Goal: Task Accomplishment & Management: Manage account settings

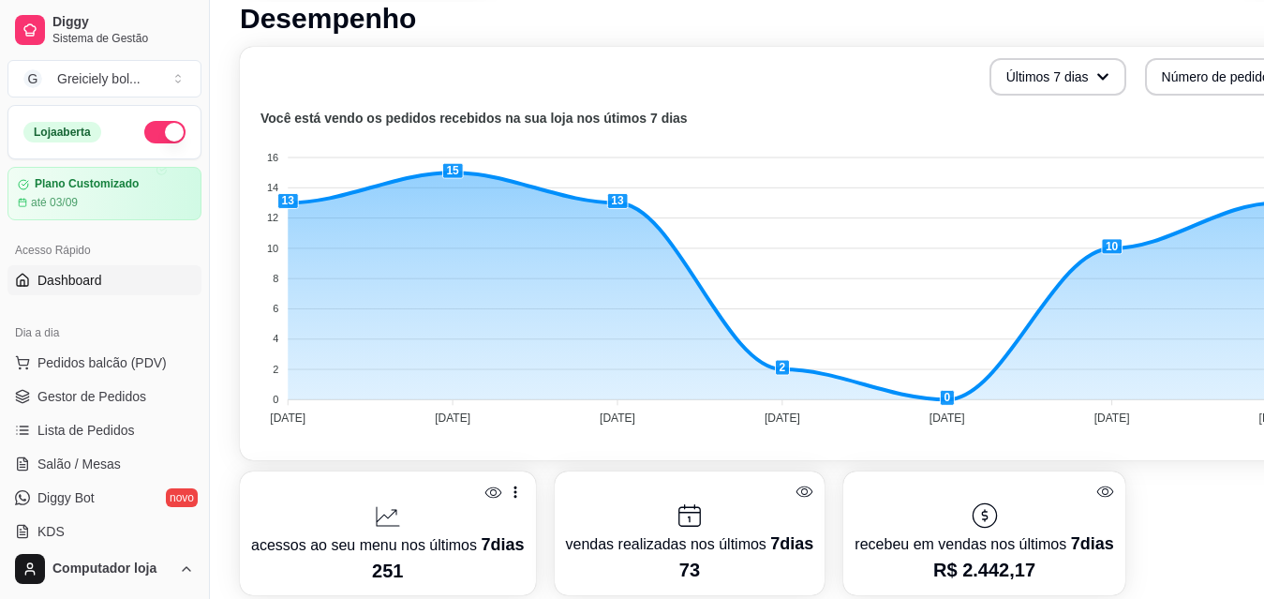
scroll to position [417, 0]
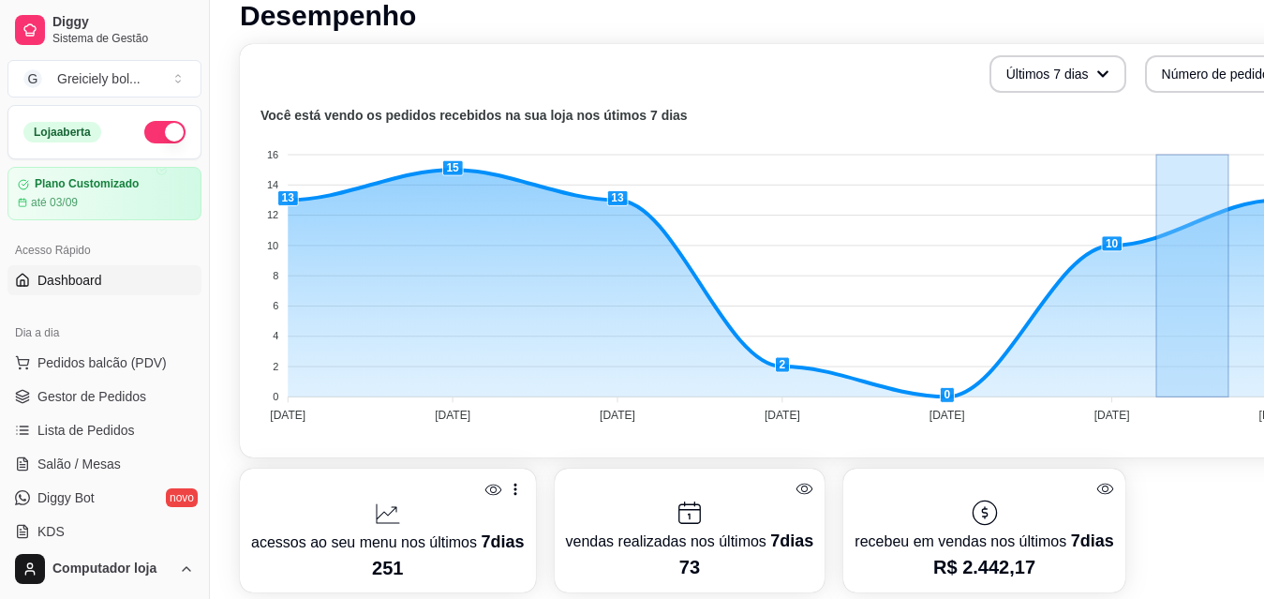
drag, startPoint x: 1230, startPoint y: 400, endPoint x: 1279, endPoint y: 416, distance: 52.2
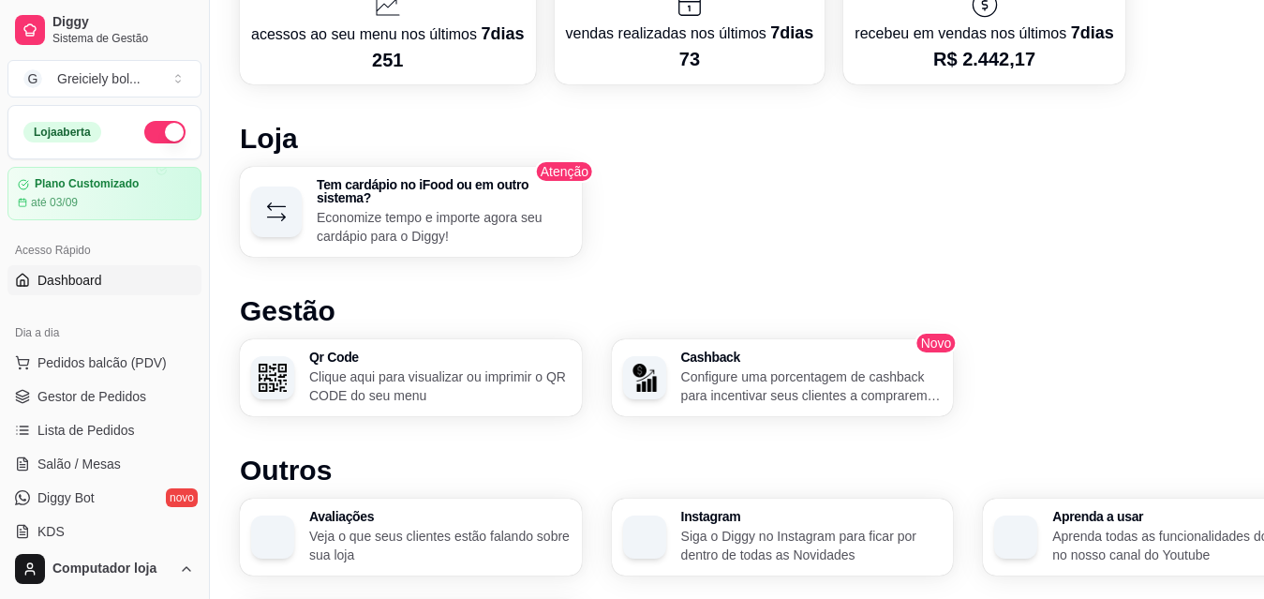
scroll to position [933, 0]
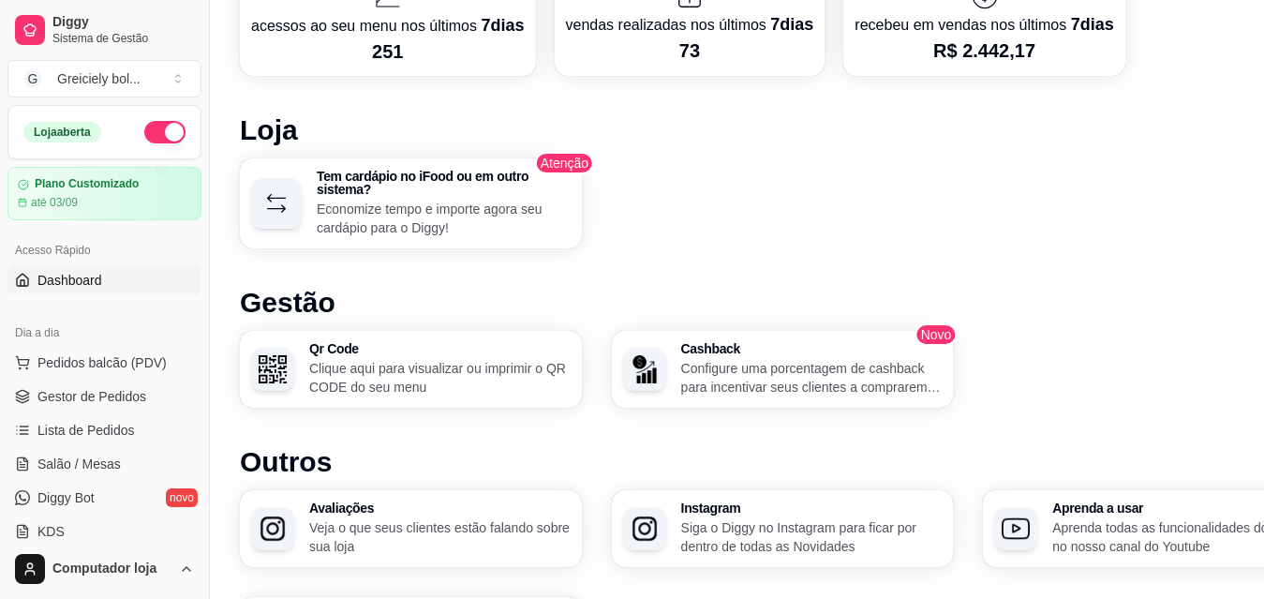
drag, startPoint x: 1257, startPoint y: 413, endPoint x: 1259, endPoint y: 430, distance: 17.1
click at [1259, 430] on div "Desempenho Últimos 7 dias Número de pedidos Você está vendo os pedidos recebido…" at bounding box center [782, 78] width 1085 height 1191
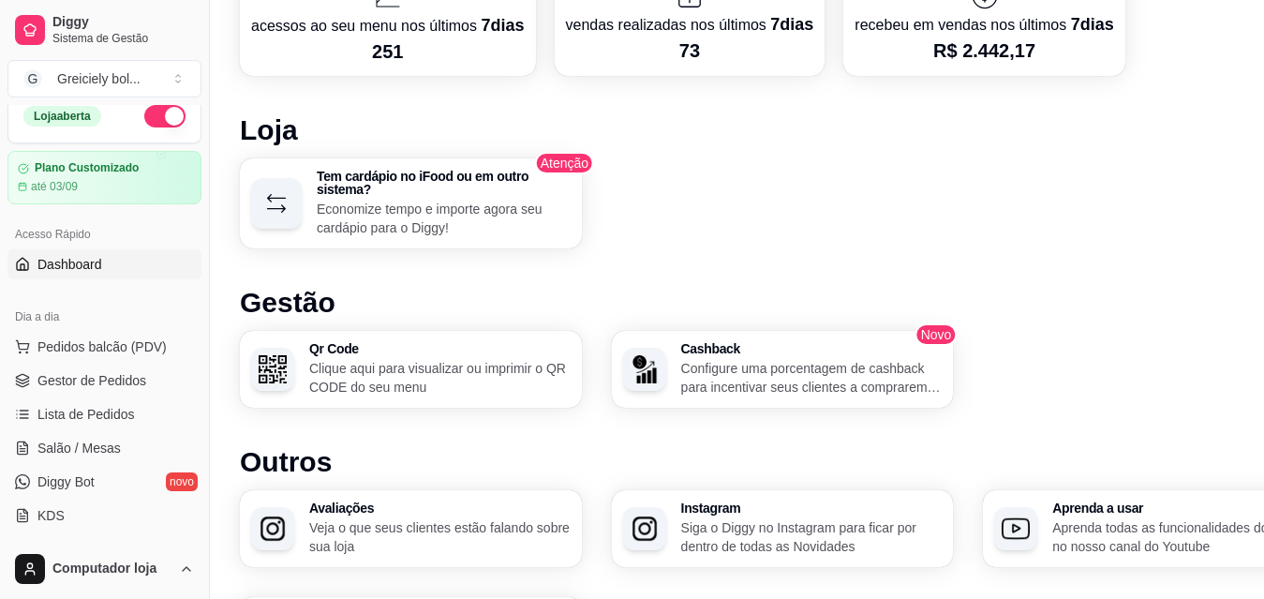
scroll to position [0, 0]
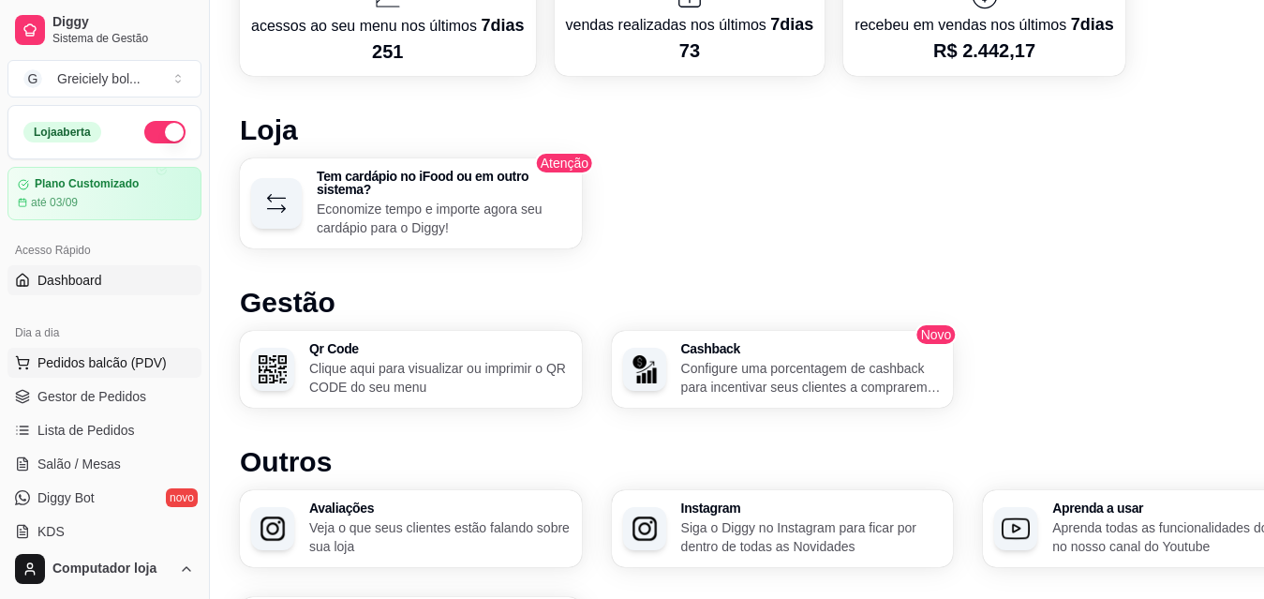
click at [74, 372] on button "Pedidos balcão (PDV)" at bounding box center [104, 363] width 194 height 30
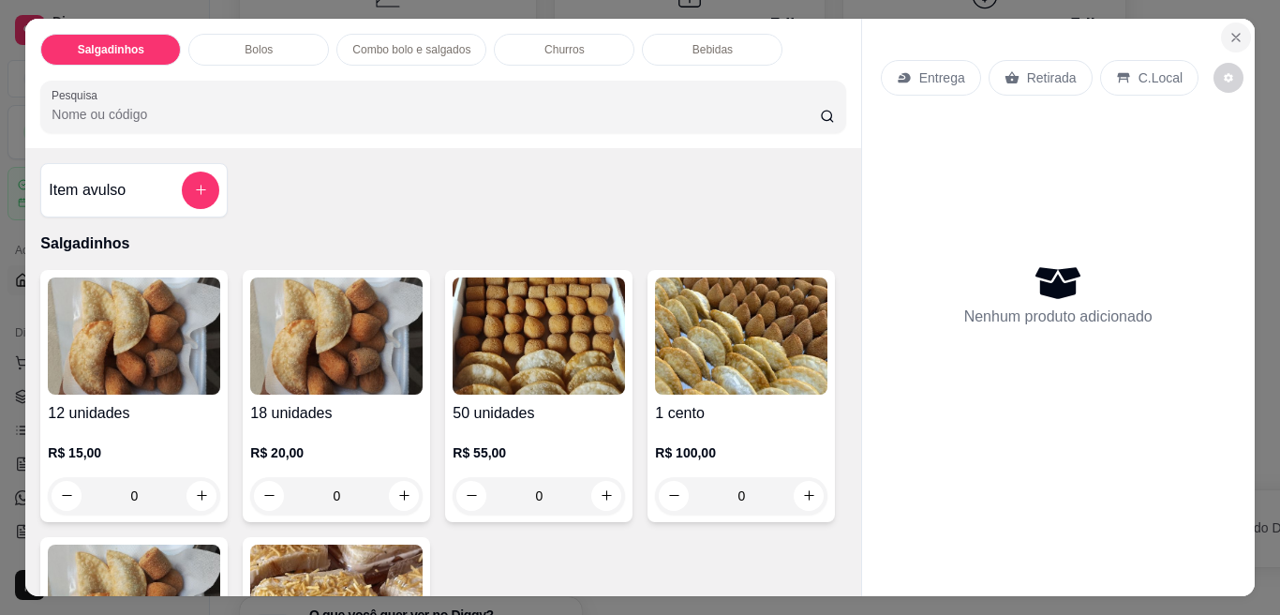
click at [1230, 22] on button "Close" at bounding box center [1236, 37] width 30 height 30
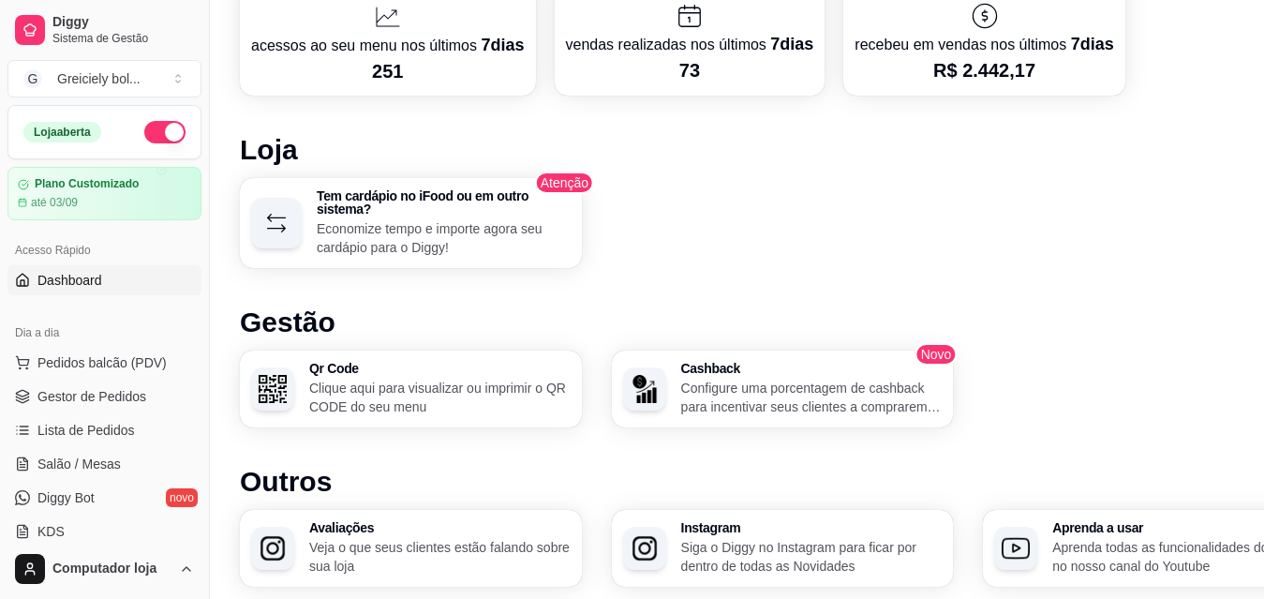
scroll to position [922, 0]
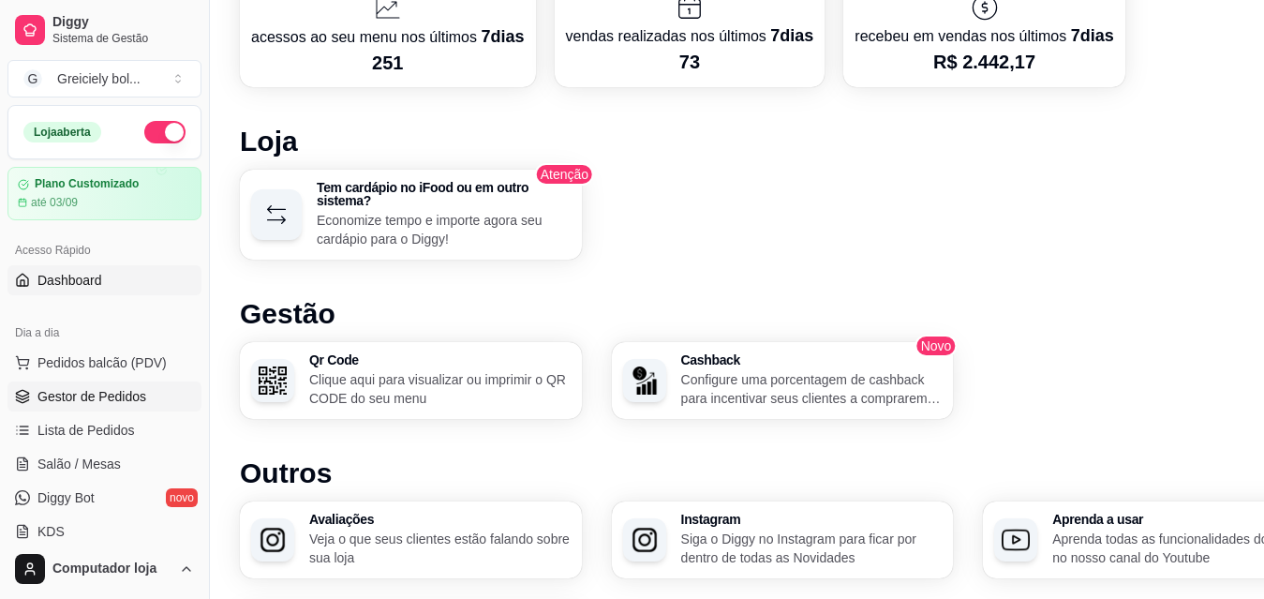
click at [109, 397] on span "Gestor de Pedidos" at bounding box center [91, 396] width 109 height 19
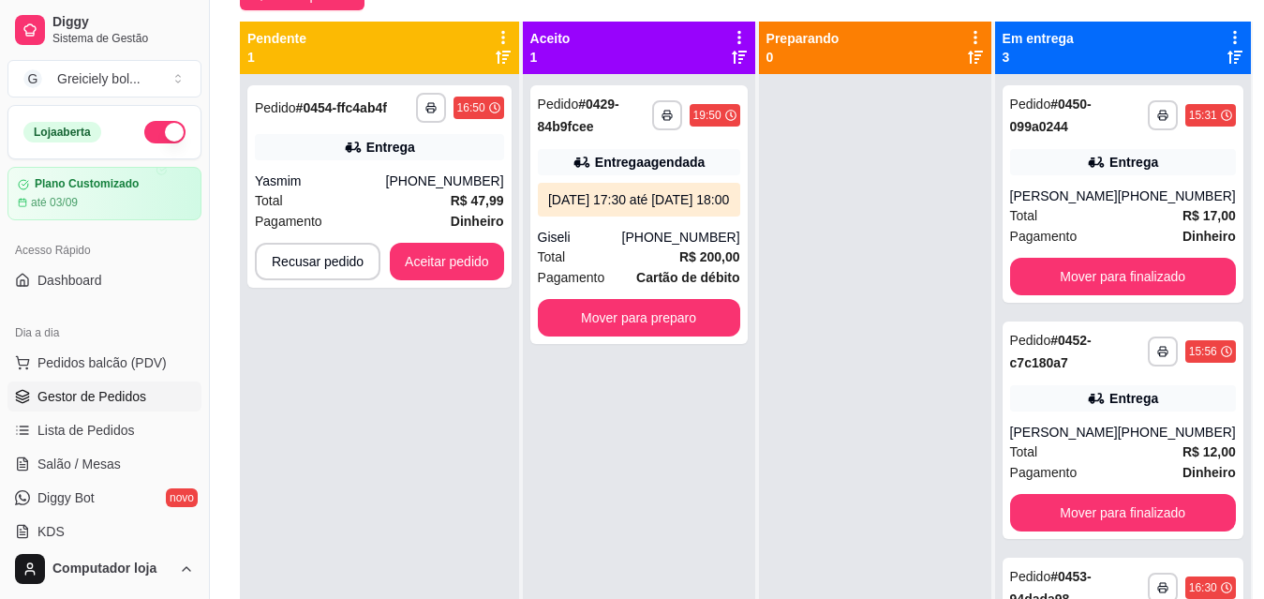
scroll to position [190, 0]
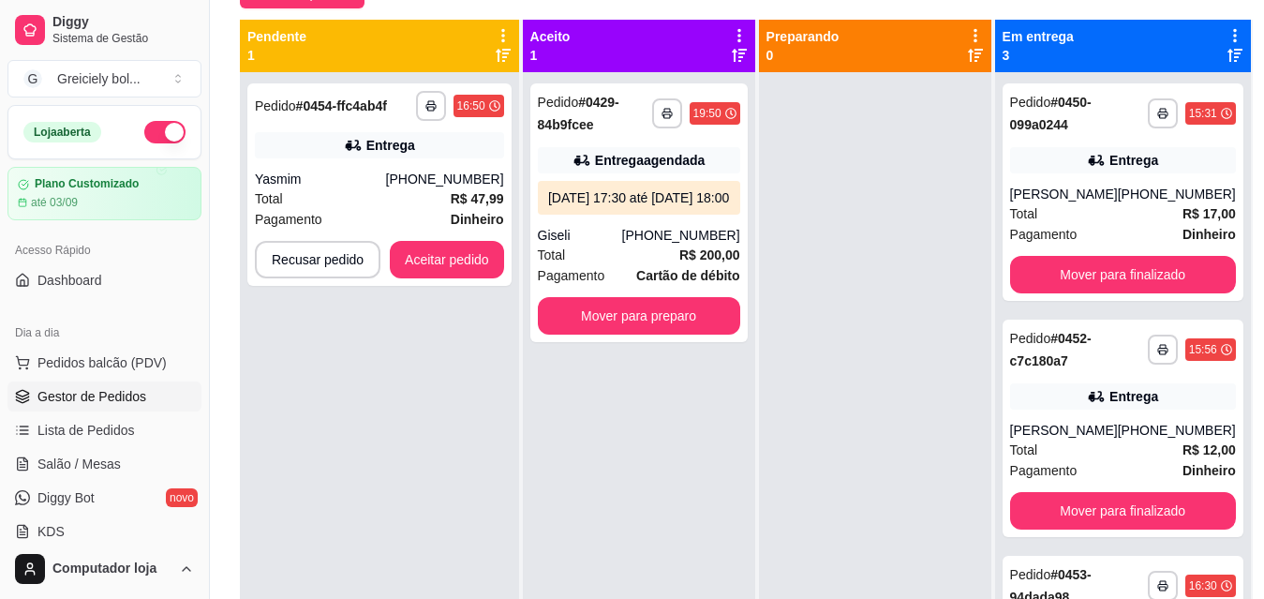
drag, startPoint x: 1261, startPoint y: 386, endPoint x: 1278, endPoint y: 372, distance: 22.0
click at [1264, 372] on html "**********" at bounding box center [632, 109] width 1264 height 599
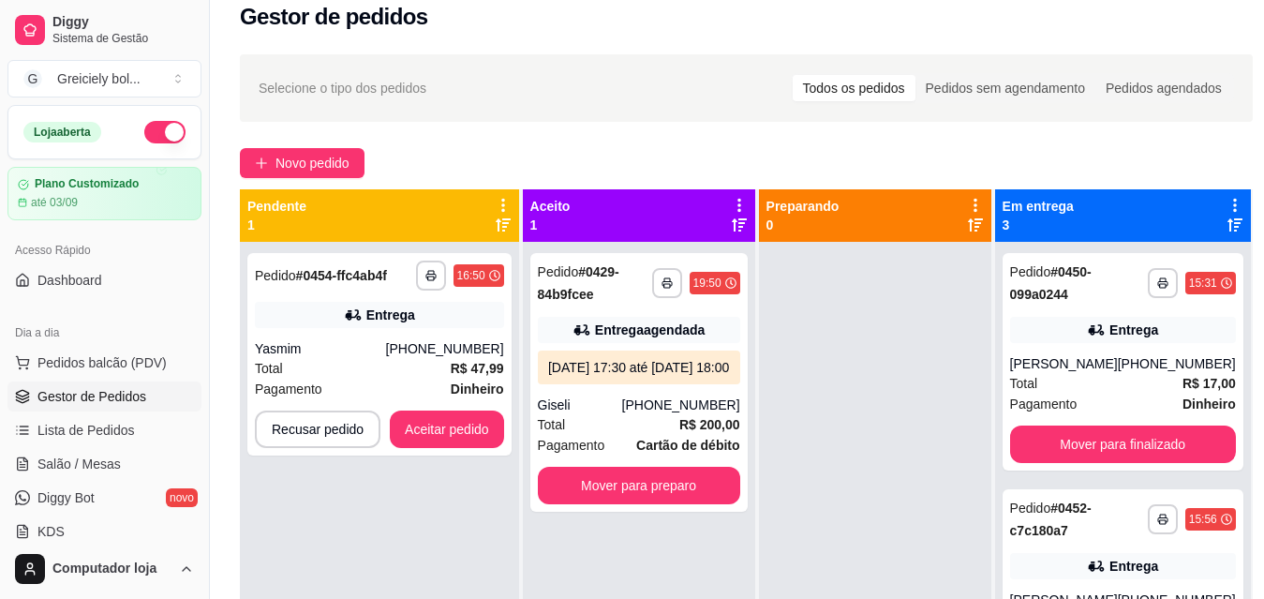
scroll to position [16, 0]
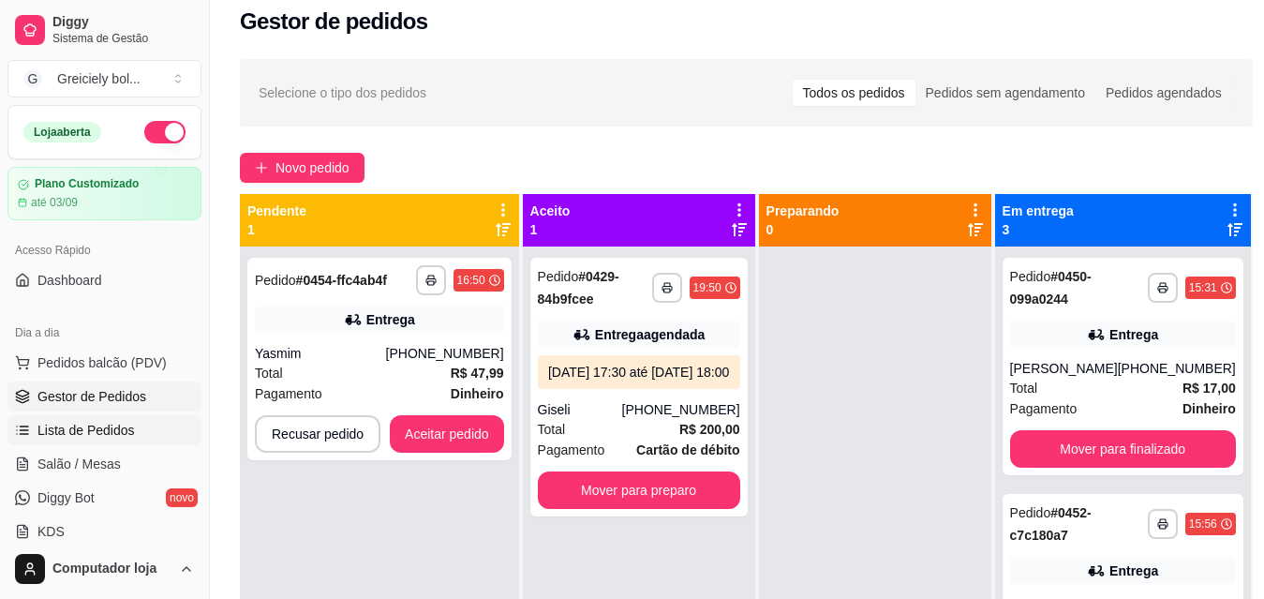
click at [126, 430] on span "Lista de Pedidos" at bounding box center [85, 430] width 97 height 19
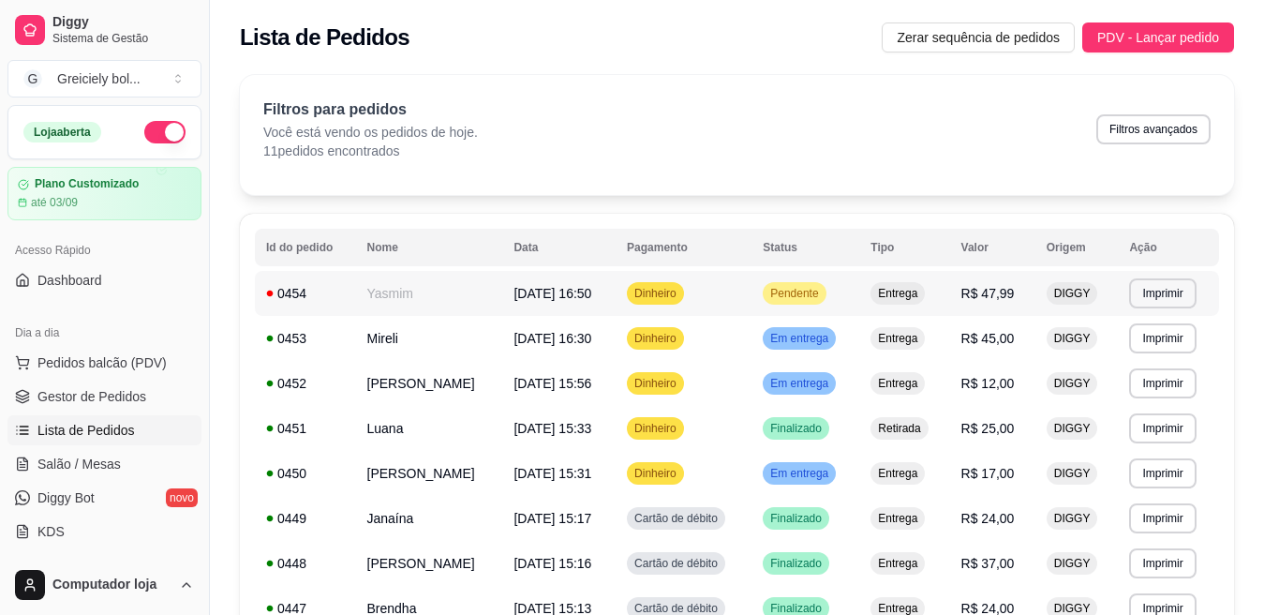
click at [636, 297] on span "Dinheiro" at bounding box center [656, 293] width 50 height 15
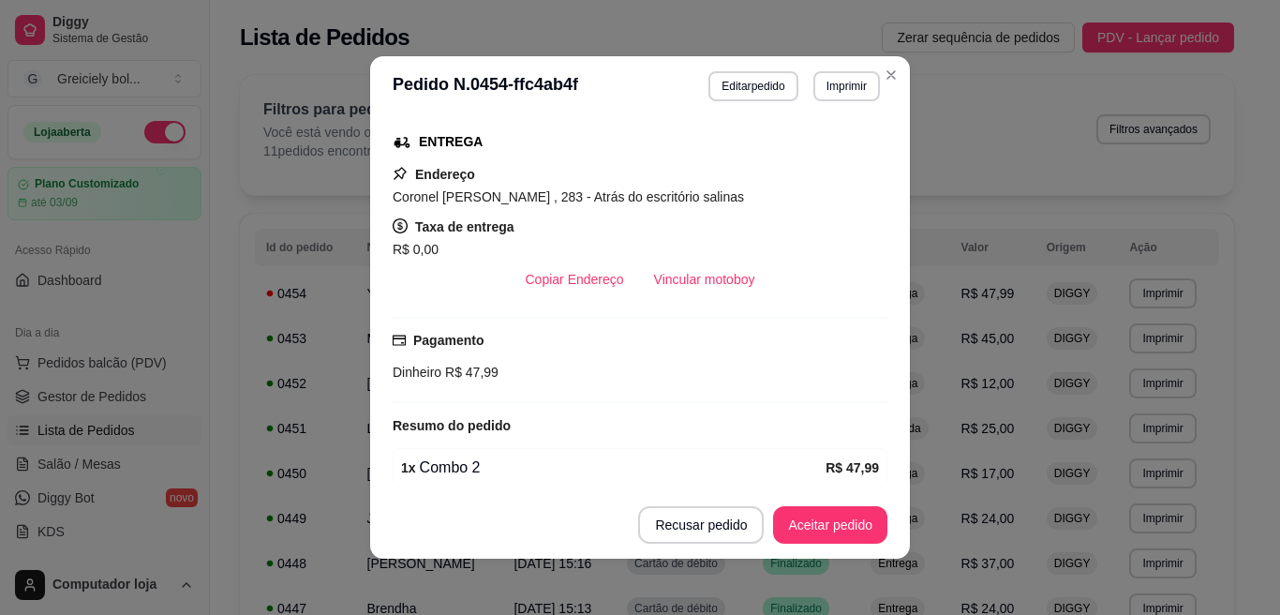
scroll to position [293, 0]
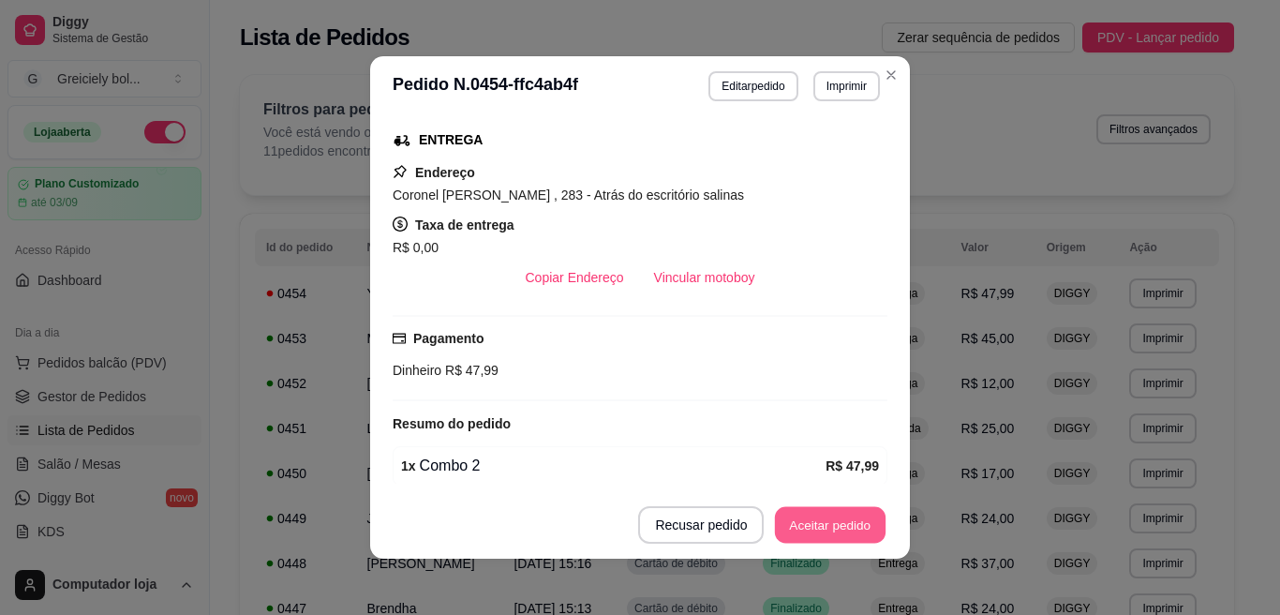
click at [819, 524] on button "Aceitar pedido" at bounding box center [830, 525] width 111 height 37
click at [792, 514] on button "Mover para preparo" at bounding box center [814, 525] width 141 height 37
click at [224, 294] on div "**********" at bounding box center [640, 307] width 1280 height 615
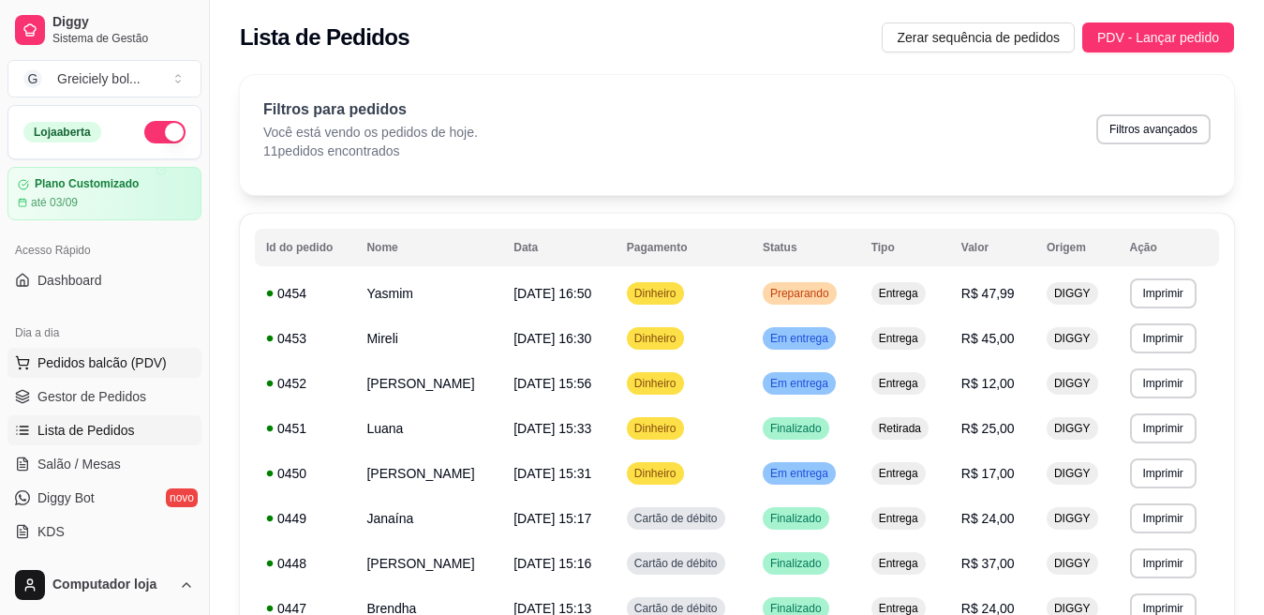
click at [92, 366] on span "Pedidos balcão (PDV)" at bounding box center [101, 362] width 129 height 19
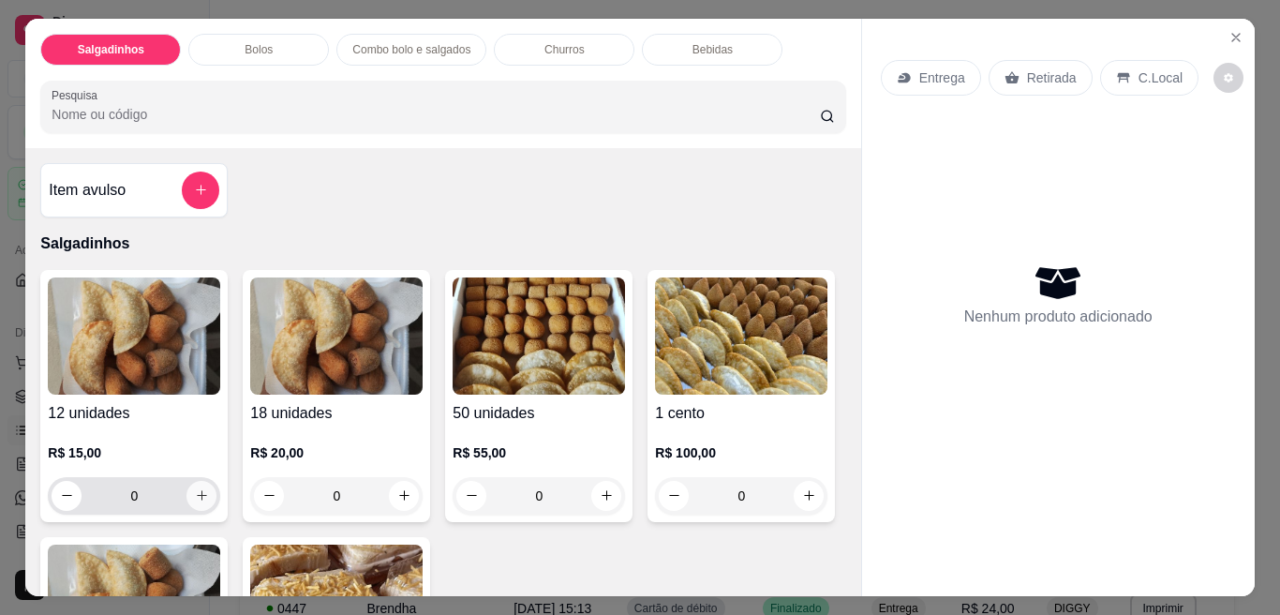
click at [197, 490] on icon "increase-product-quantity" at bounding box center [202, 495] width 10 height 10
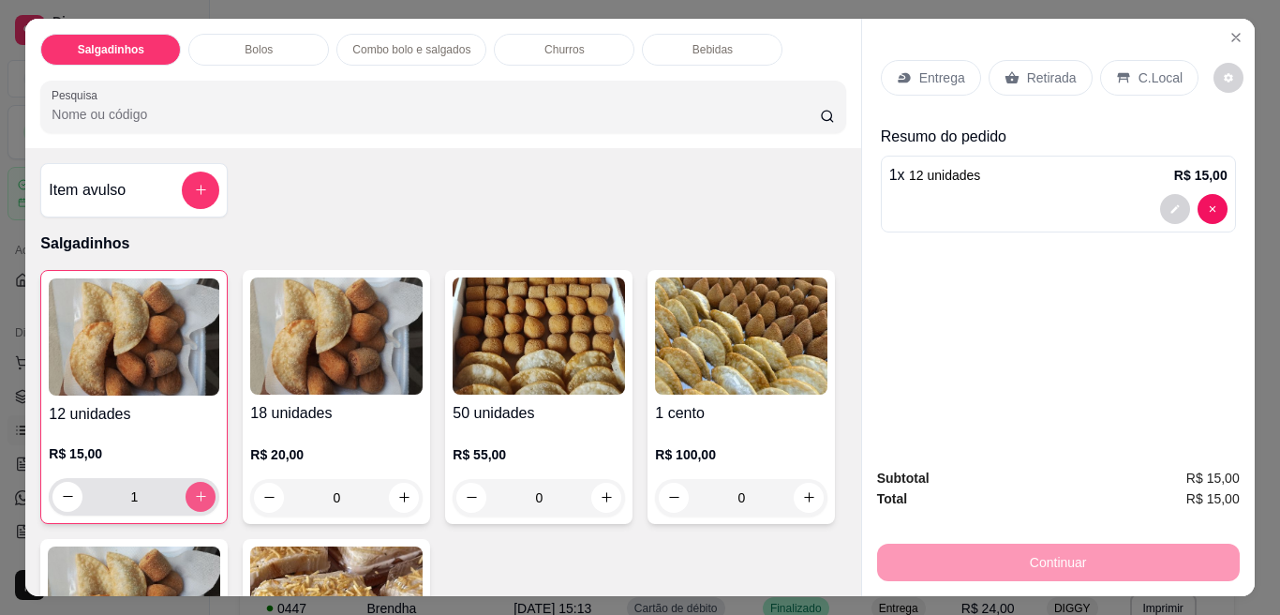
click at [196, 491] on icon "increase-product-quantity" at bounding box center [201, 496] width 10 height 10
type input "2"
click at [1062, 559] on div "Continuar" at bounding box center [1058, 560] width 363 height 42
click at [1062, 553] on div "Continuar" at bounding box center [1058, 560] width 363 height 42
click at [899, 72] on icon at bounding box center [904, 77] width 12 height 10
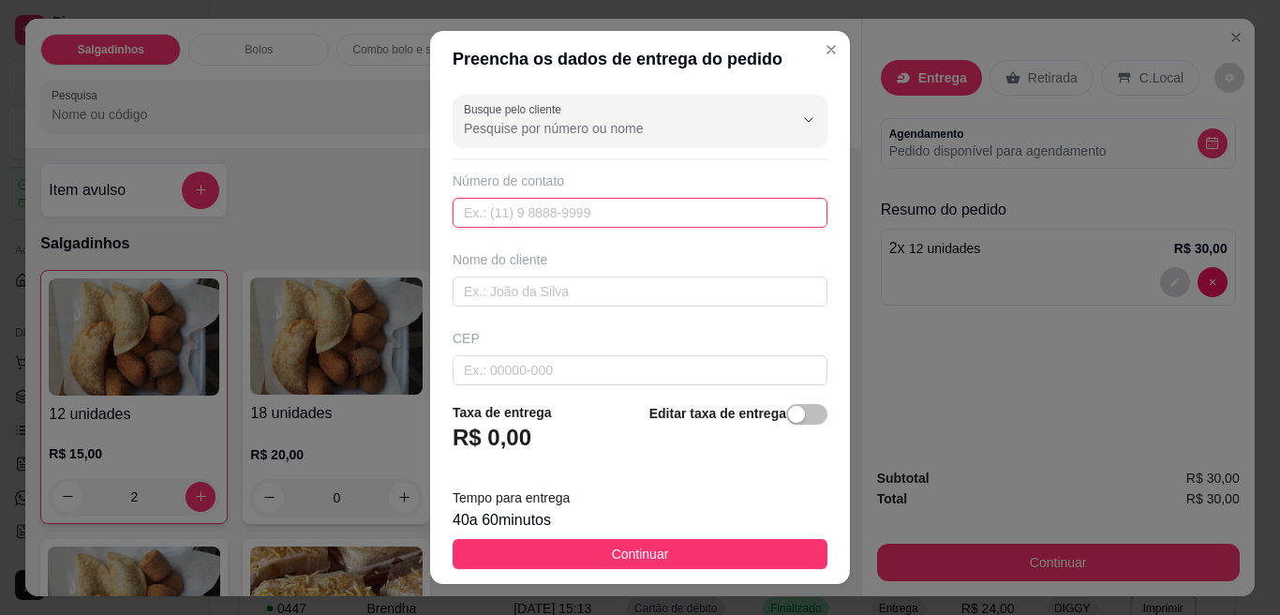
click at [583, 207] on input "text" at bounding box center [640, 213] width 375 height 30
type input "[PHONE_NUMBER]"
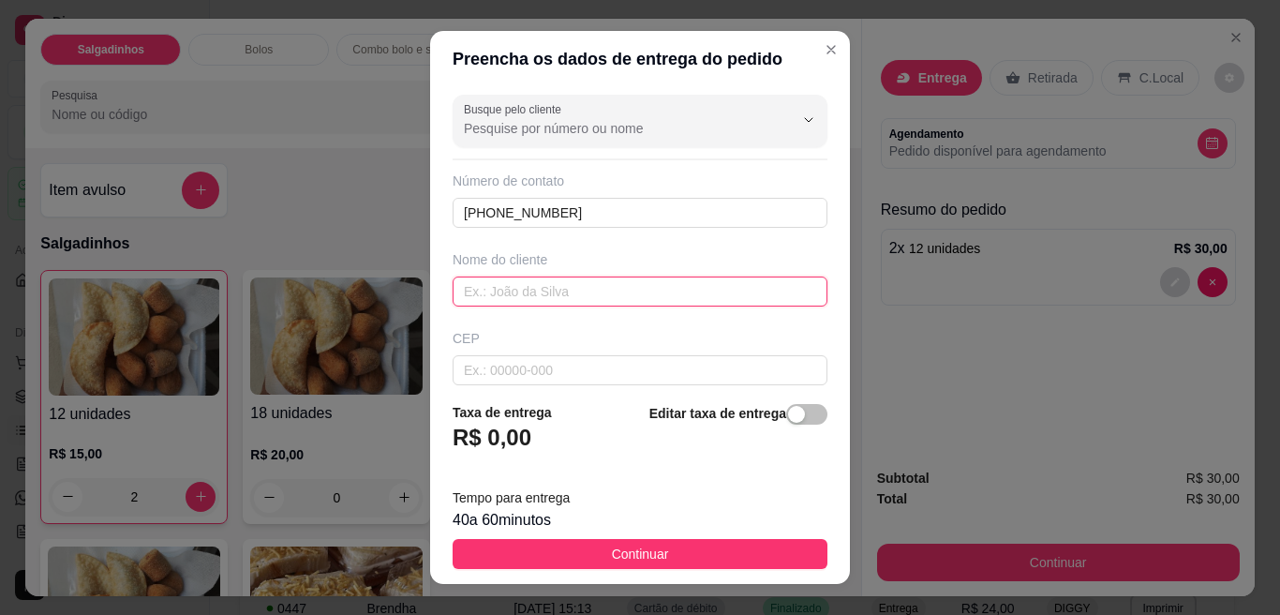
click at [542, 291] on input "text" at bounding box center [640, 291] width 375 height 30
type input "r"
